Goal: Task Accomplishment & Management: Manage account settings

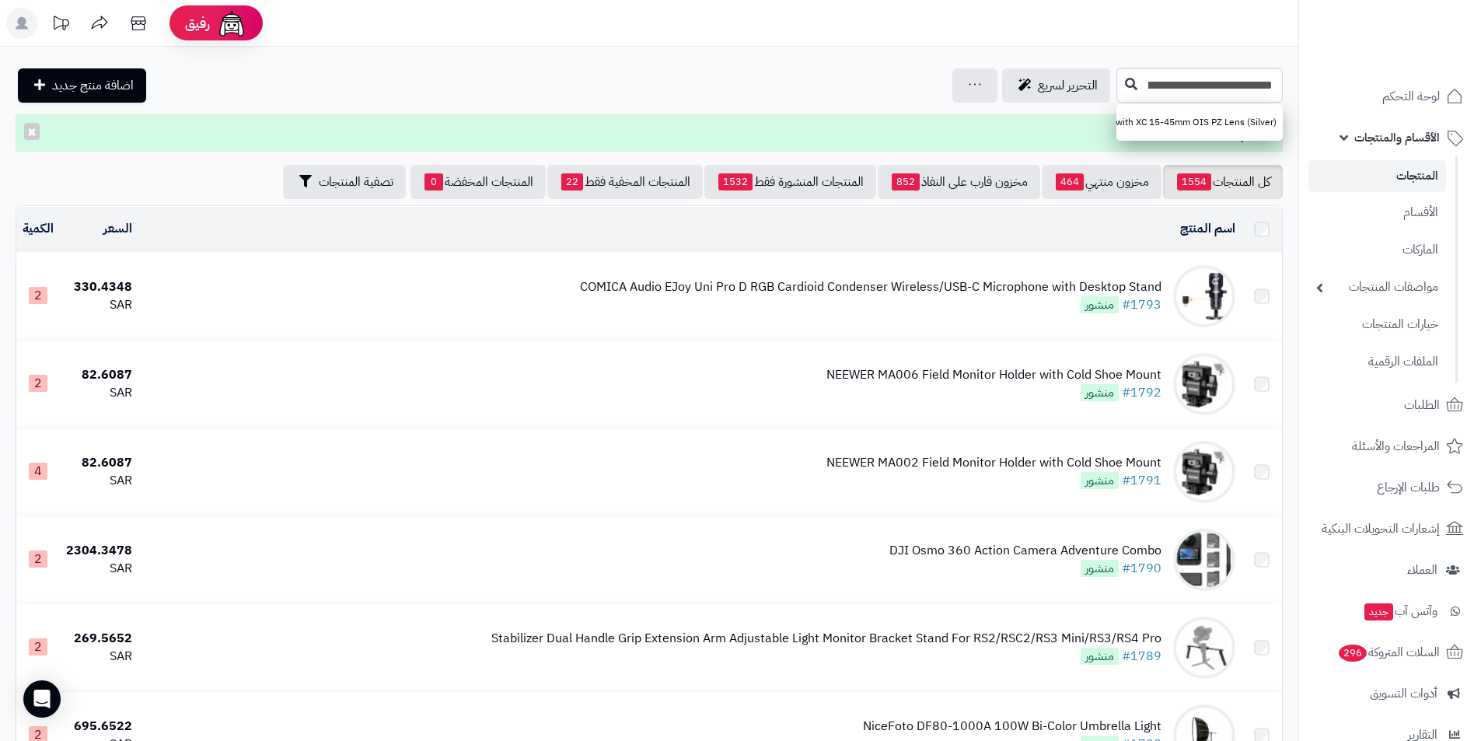
scroll to position [0, -209]
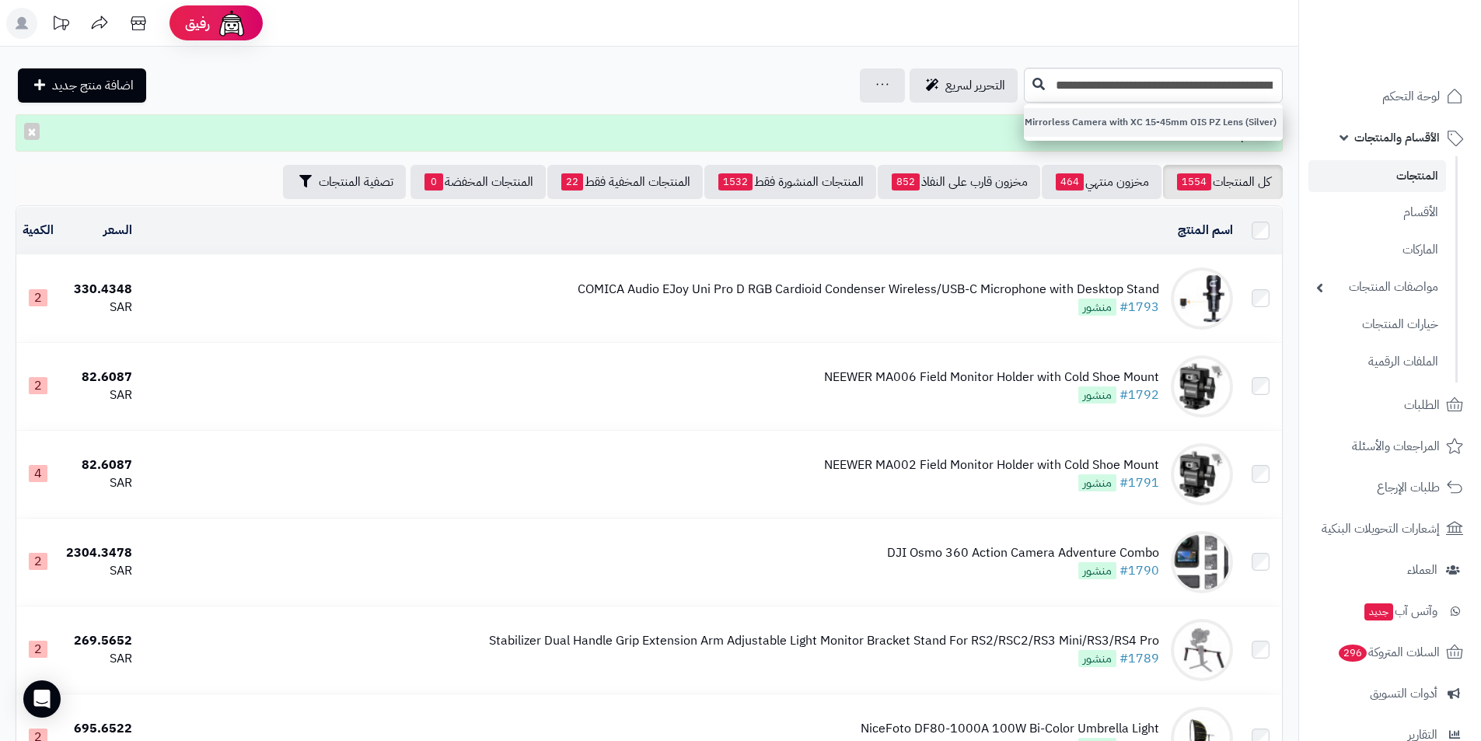
type input "**********"
click at [1151, 119] on link "FUJIFILM X-T30 II Mirrorless Camera with XC 15-45mm OIS PZ Lens (Silver)" at bounding box center [1153, 122] width 259 height 29
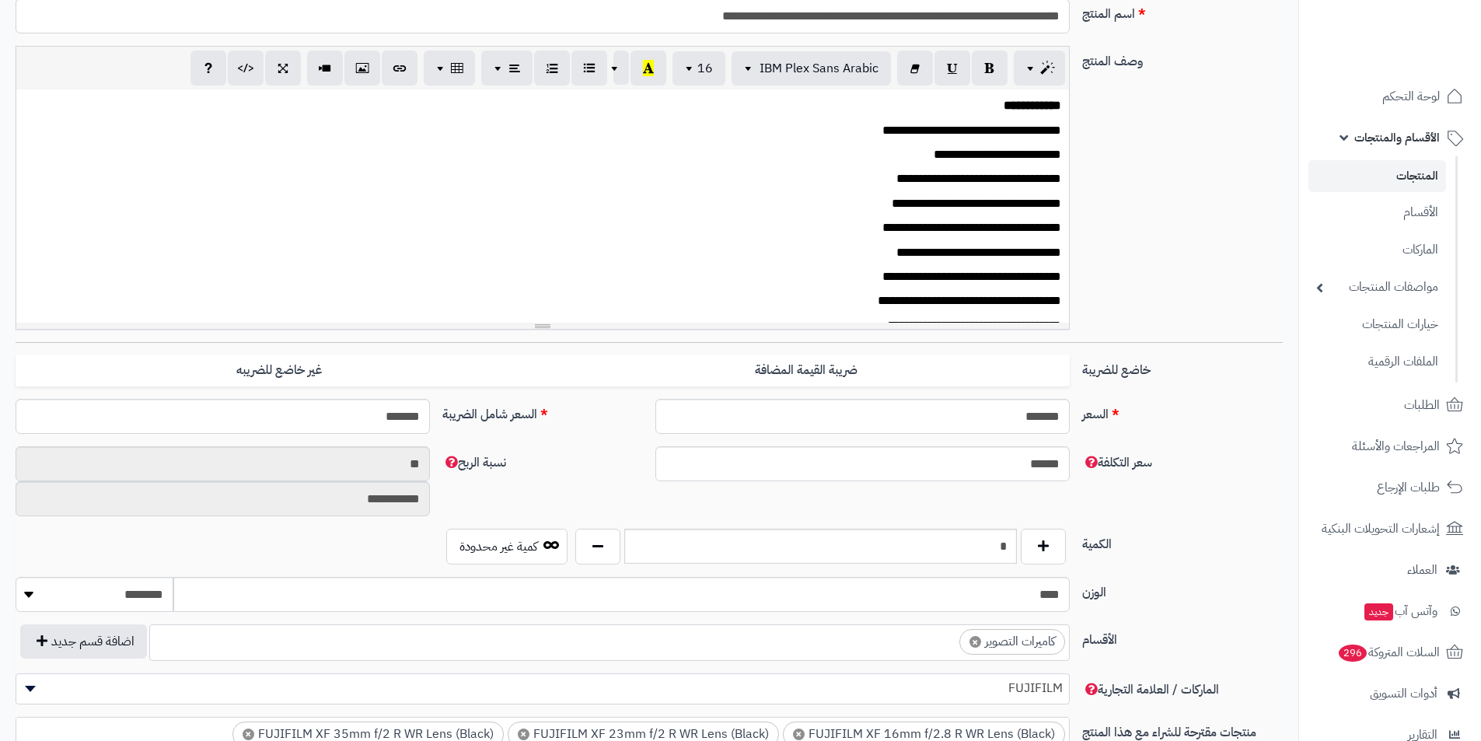
scroll to position [536, 0]
click at [963, 542] on input "*" at bounding box center [820, 546] width 393 height 35
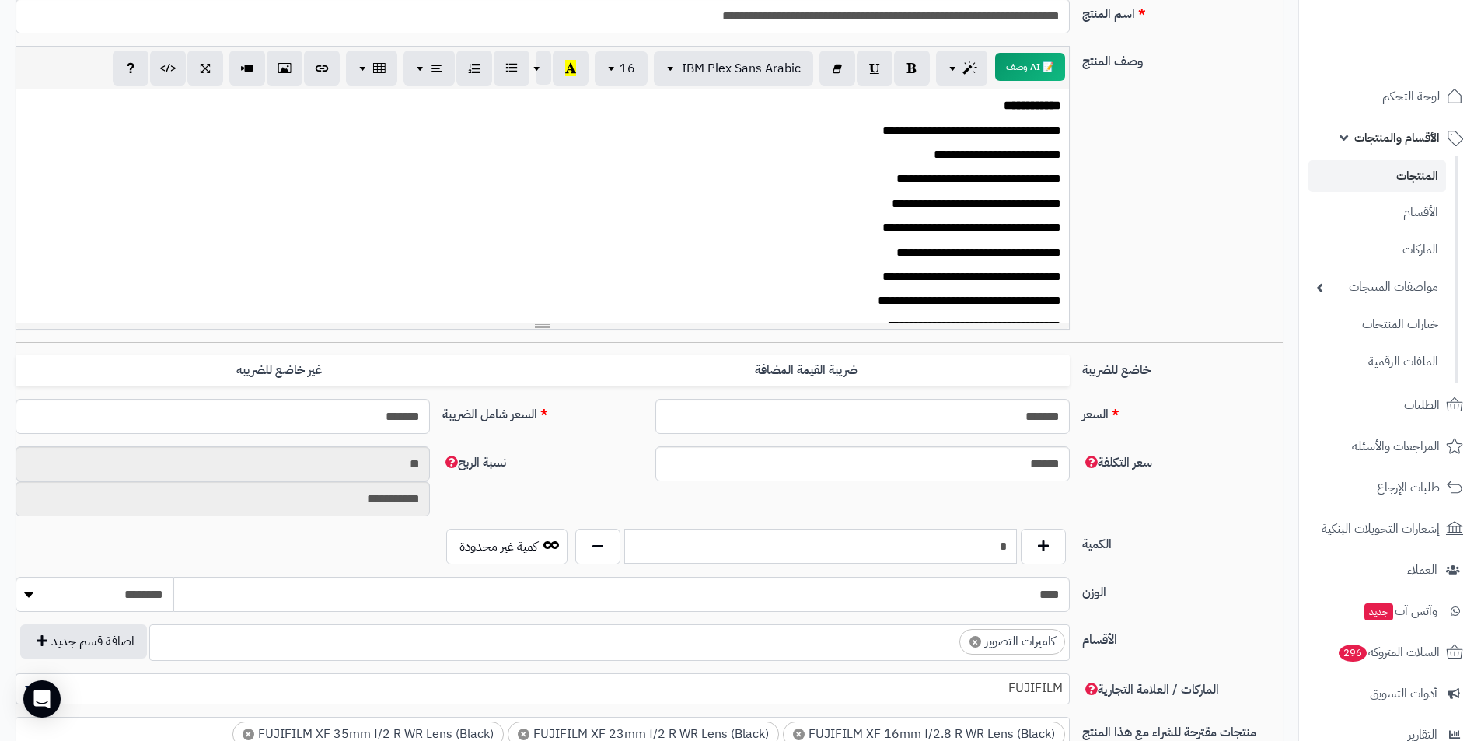
type input "*"
drag, startPoint x: 1168, startPoint y: 541, endPoint x: 583, endPoint y: 490, distance: 587.5
click at [1154, 541] on label "الكمية" at bounding box center [1182, 541] width 213 height 25
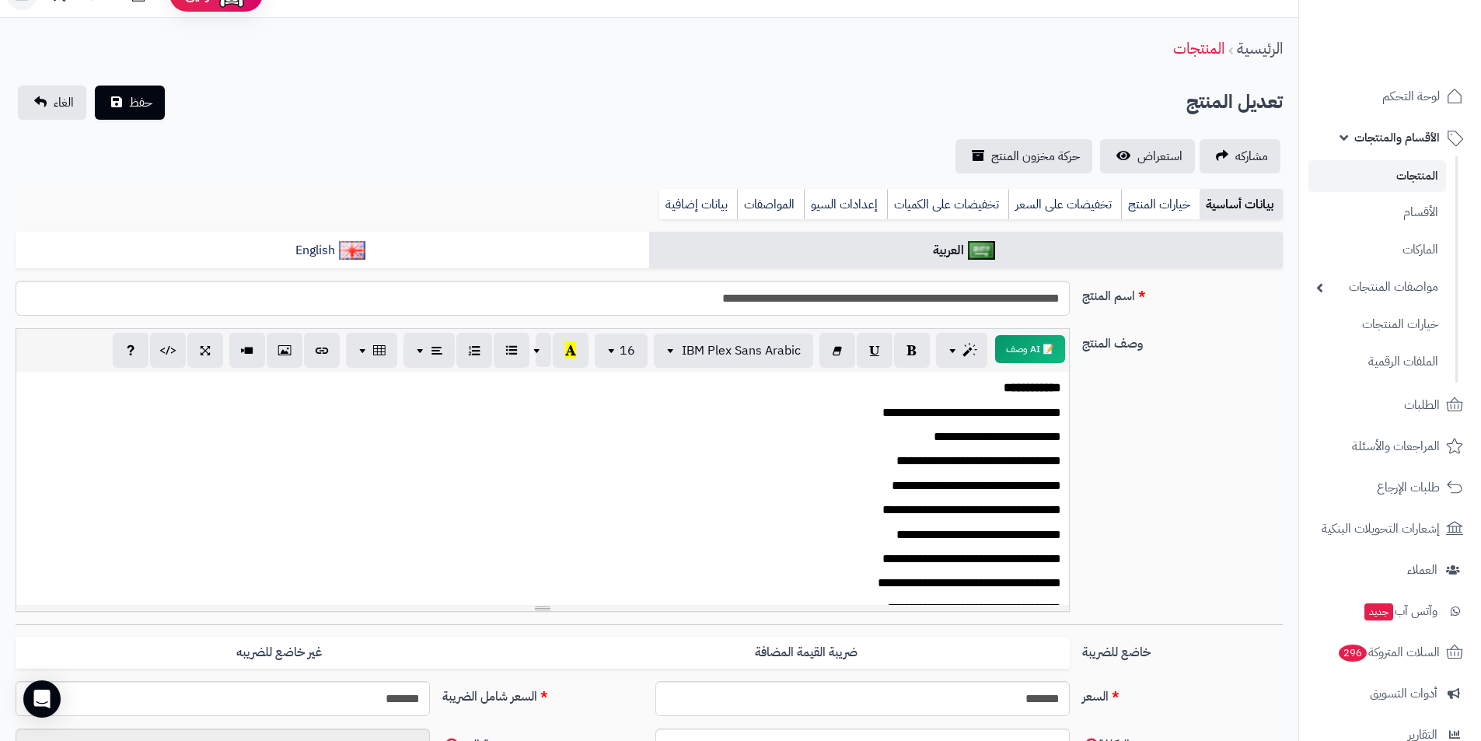
scroll to position [0, 0]
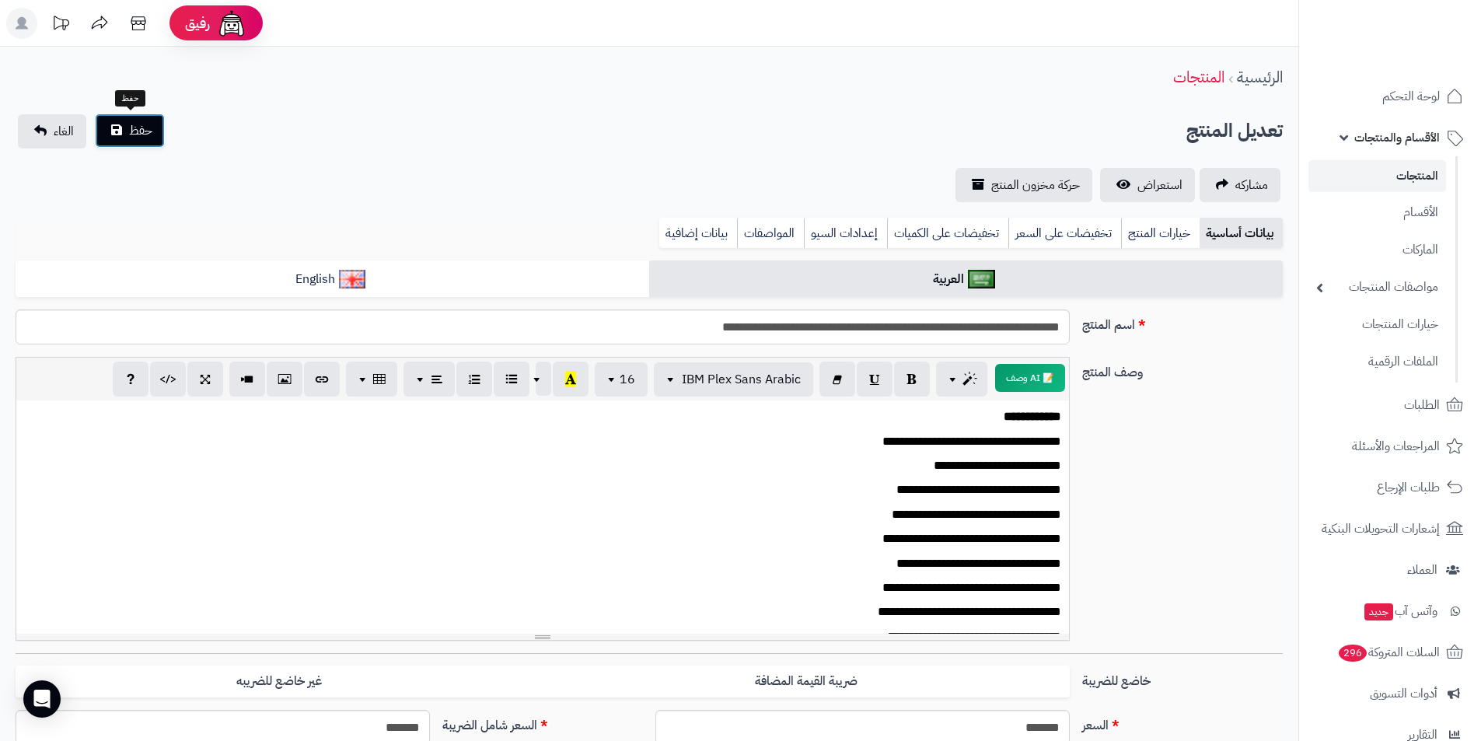
click at [138, 129] on span "حفظ" at bounding box center [140, 130] width 23 height 19
